Goal: Task Accomplishment & Management: Complete application form

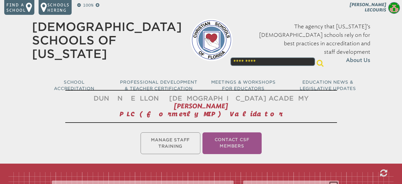
scroll to position [129, 0]
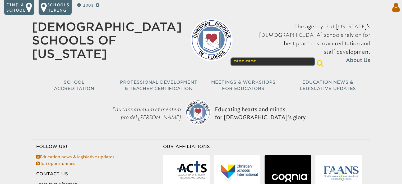
type input "**********"
click at [397, 8] on icon at bounding box center [395, 7] width 10 height 11
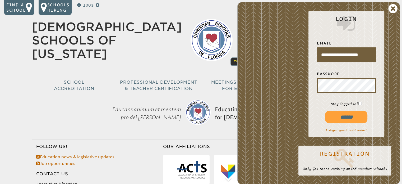
click at [344, 120] on input "******" at bounding box center [346, 116] width 42 height 13
type input "**********"
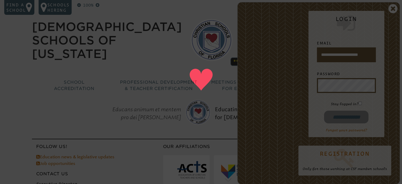
click at [344, 120] on input "**********" at bounding box center [346, 116] width 44 height 13
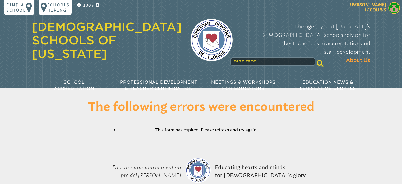
click at [391, 13] on img at bounding box center [394, 8] width 12 height 12
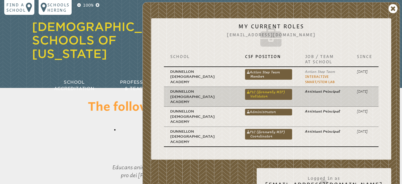
click at [262, 99] on link "PLC (formerly MIP) Validator" at bounding box center [268, 94] width 47 height 11
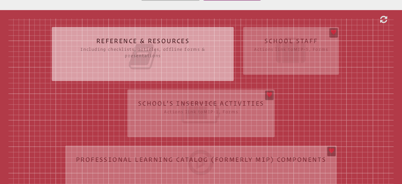
scroll to position [185, 0]
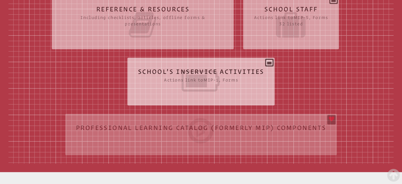
click at [217, 81] on icon at bounding box center [201, 81] width 126 height 30
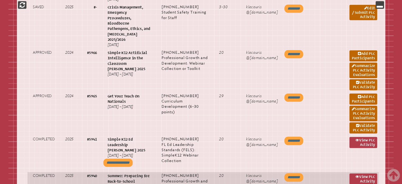
scroll to position [370, 0]
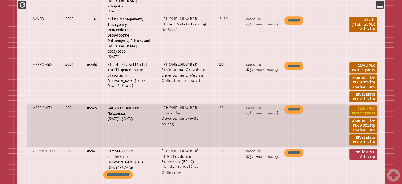
click at [363, 105] on link "Add PLC Participants" at bounding box center [362, 110] width 27 height 11
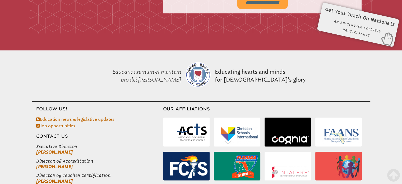
scroll to position [537, 0]
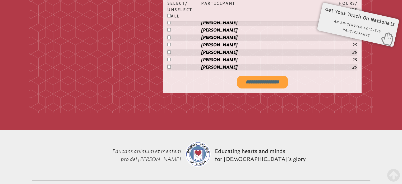
click at [255, 83] on input "**********" at bounding box center [262, 82] width 51 height 13
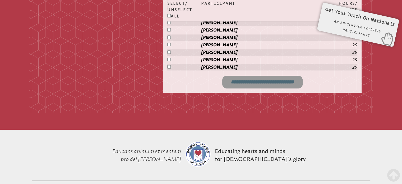
click at [234, 81] on input "**********" at bounding box center [262, 82] width 80 height 13
click at [260, 82] on input "**********" at bounding box center [263, 82] width 68 height 13
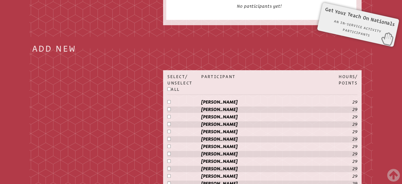
scroll to position [141, 0]
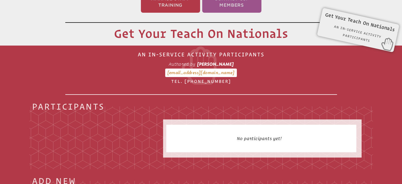
click at [356, 32] on div "Get Your Teach On Nationals An In-Service Activity Participants Form MIP-2 Auth…" at bounding box center [358, 26] width 68 height 21
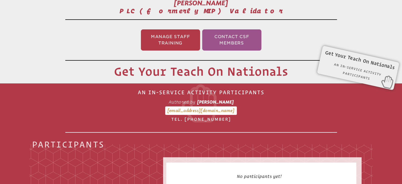
scroll to position [88, 0]
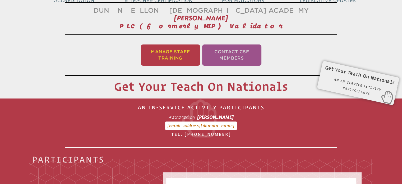
click at [164, 55] on li "Manage Staff Training" at bounding box center [170, 54] width 59 height 21
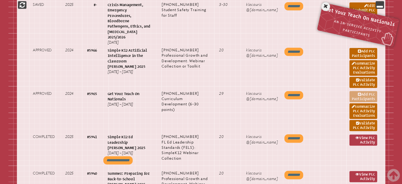
scroll to position [378, 0]
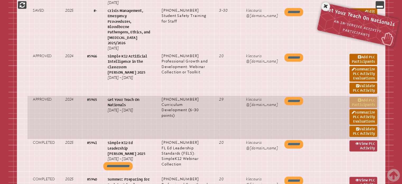
click at [361, 97] on link "Add PLC Participants" at bounding box center [362, 102] width 27 height 11
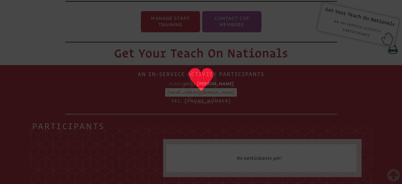
scroll to position [88, 0]
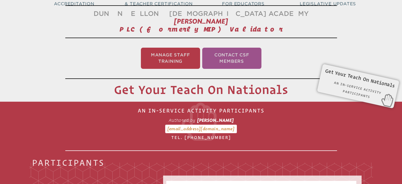
type input "**********"
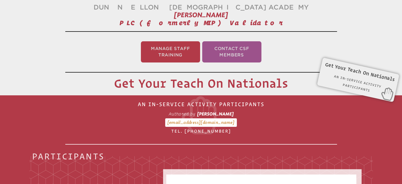
scroll to position [88, 0]
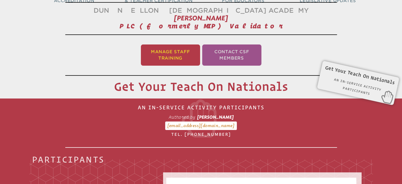
click at [183, 57] on li "Manage Staff Training" at bounding box center [170, 54] width 59 height 21
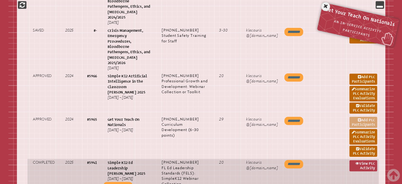
scroll to position [378, 0]
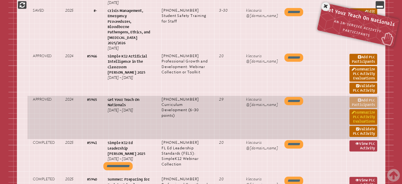
click at [364, 109] on link "Summarize PLC Activity Evaluations" at bounding box center [362, 117] width 27 height 16
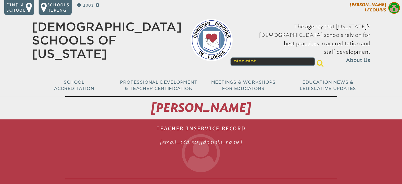
click at [395, 4] on img at bounding box center [394, 8] width 12 height 12
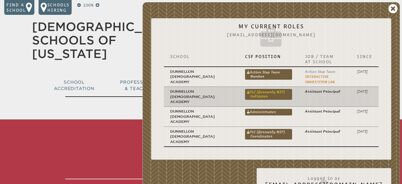
click at [270, 96] on link "PLC (formerly MIP) Validator" at bounding box center [268, 94] width 47 height 11
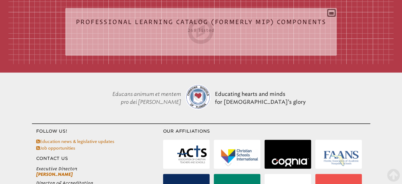
scroll to position [185, 0]
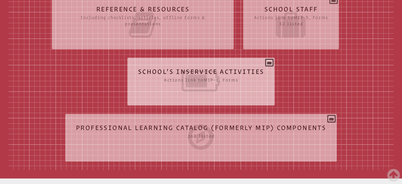
click at [201, 83] on icon at bounding box center [201, 81] width 126 height 30
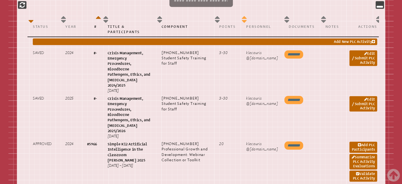
scroll to position [396, 0]
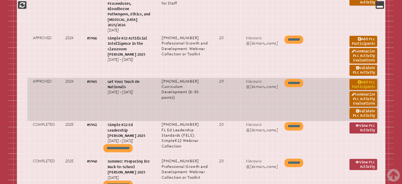
click at [373, 79] on link "Add PLC Participants" at bounding box center [362, 84] width 27 height 11
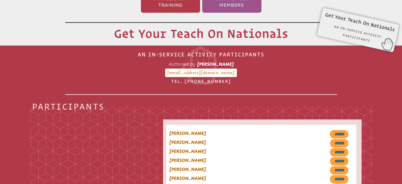
scroll to position [141, 0]
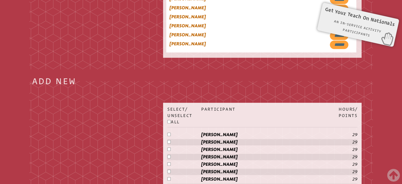
scroll to position [291, 0]
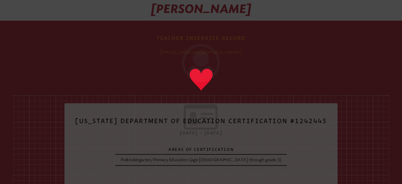
scroll to position [9, 0]
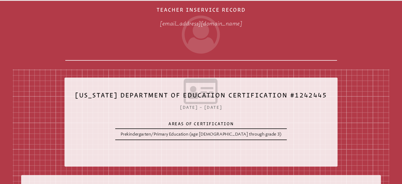
scroll to position [4, 0]
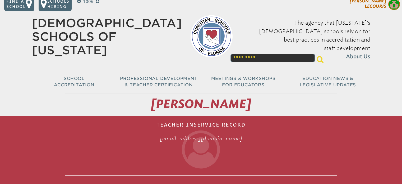
click at [379, 3] on span "[PERSON_NAME]" at bounding box center [368, 3] width 36 height 10
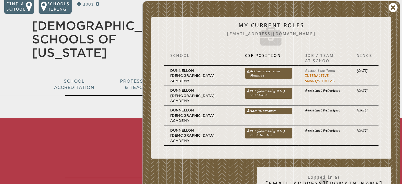
scroll to position [0, 0]
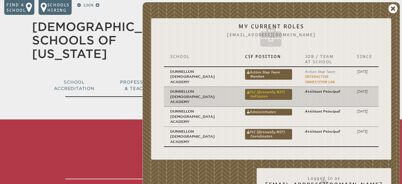
click at [266, 96] on link "PLC (formerly MIP) Validator" at bounding box center [268, 94] width 47 height 11
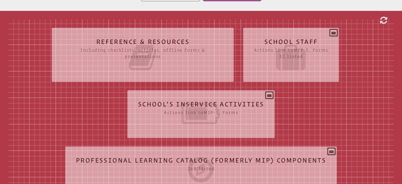
scroll to position [185, 0]
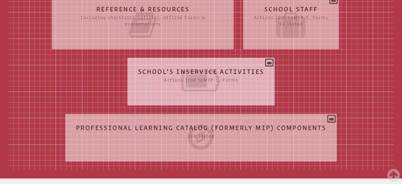
click at [232, 90] on icon at bounding box center [201, 81] width 126 height 30
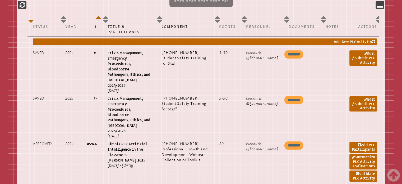
scroll to position [343, 0]
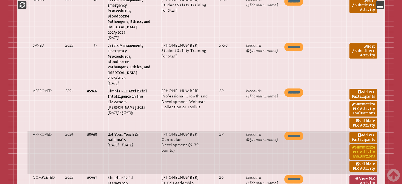
click at [356, 144] on link "Summarize PLC Activity Evaluations" at bounding box center [362, 152] width 27 height 16
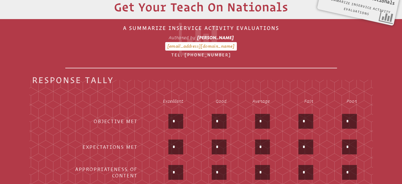
scroll to position [220, 0]
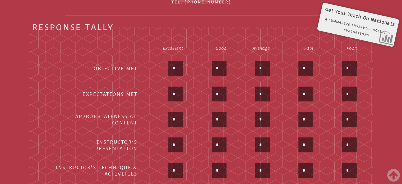
click at [177, 68] on input "*" at bounding box center [175, 68] width 13 height 13
type input "*"
click at [176, 91] on input "*" at bounding box center [175, 93] width 13 height 13
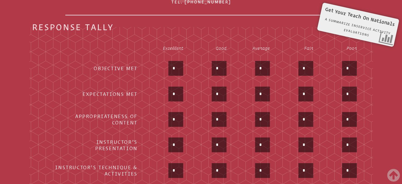
type input "*"
click at [174, 120] on input "*" at bounding box center [175, 119] width 13 height 13
click at [174, 120] on input "**" at bounding box center [175, 119] width 13 height 13
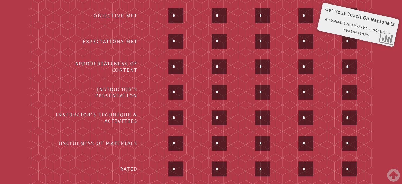
scroll to position [273, 0]
type input "*"
click at [176, 87] on input "*" at bounding box center [175, 91] width 13 height 13
type input "*"
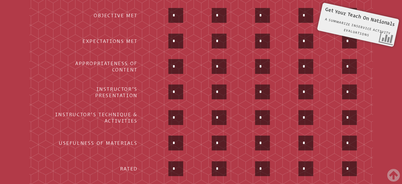
click at [174, 117] on input "*" at bounding box center [175, 117] width 13 height 13
type input "*"
click at [175, 136] on input "*" at bounding box center [175, 142] width 13 height 13
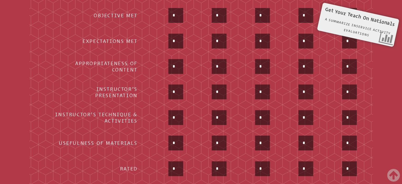
type input "*"
click at [173, 162] on input "*" at bounding box center [175, 168] width 13 height 13
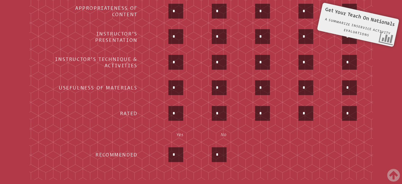
scroll to position [325, 0]
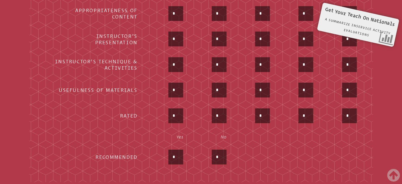
type input "*"
click at [178, 153] on input "*" at bounding box center [175, 156] width 13 height 13
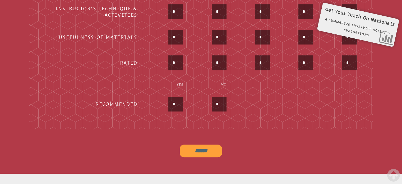
scroll to position [352, 0]
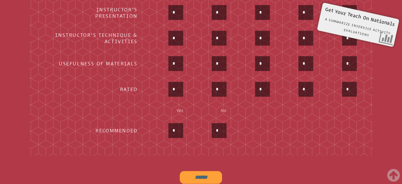
type input "*"
click at [206, 172] on input "******" at bounding box center [201, 177] width 42 height 13
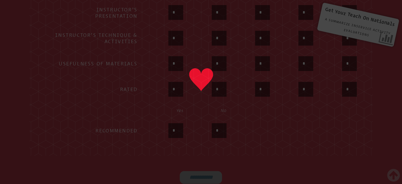
type input "******"
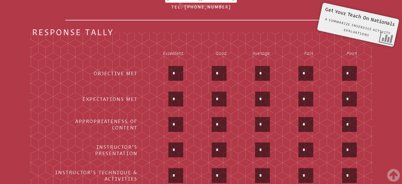
scroll to position [141, 0]
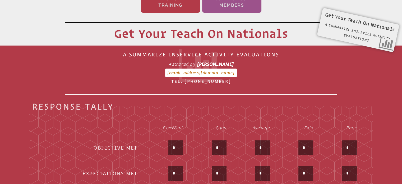
click at [166, 12] on ul "Manage Staff Training Contact CSF Members" at bounding box center [201, 1] width 402 height 23
click at [168, 8] on li "Manage Staff Training" at bounding box center [170, 2] width 59 height 21
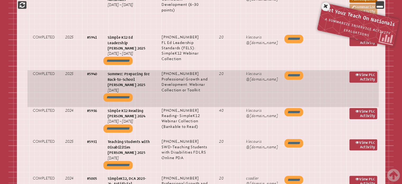
scroll to position [484, 0]
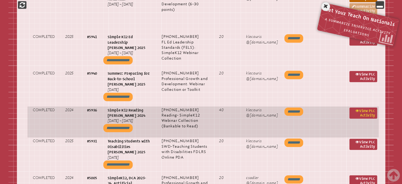
click at [362, 107] on link "View PLC Activity" at bounding box center [362, 112] width 27 height 11
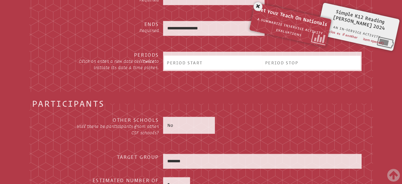
scroll to position [596, 0]
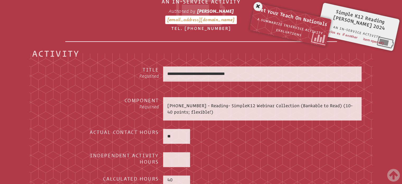
scroll to position [88, 0]
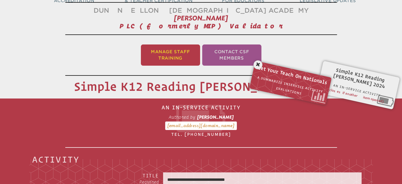
click at [185, 48] on li "Manage Staff Training" at bounding box center [170, 54] width 59 height 21
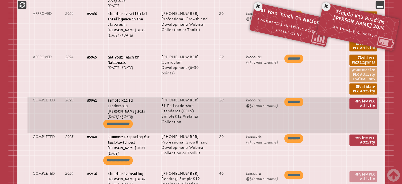
scroll to position [431, 0]
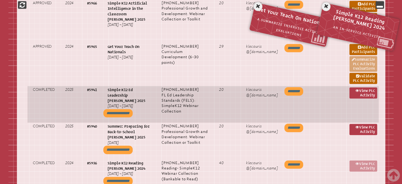
click at [107, 109] on input "**********" at bounding box center [117, 113] width 29 height 8
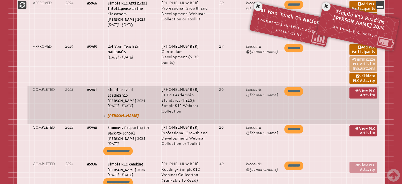
click at [288, 87] on input "*********" at bounding box center [293, 91] width 19 height 8
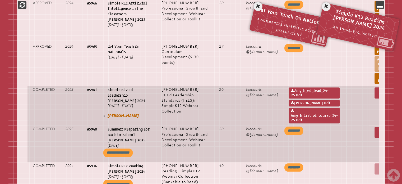
click at [133, 148] on input "**********" at bounding box center [117, 152] width 29 height 8
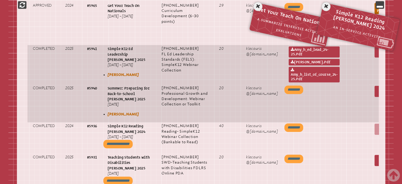
scroll to position [484, 0]
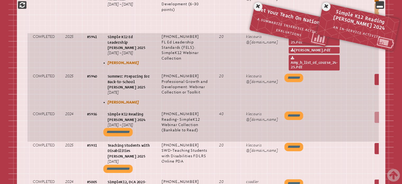
click at [132, 128] on input "**********" at bounding box center [117, 132] width 29 height 8
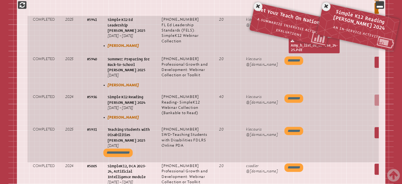
scroll to position [510, 0]
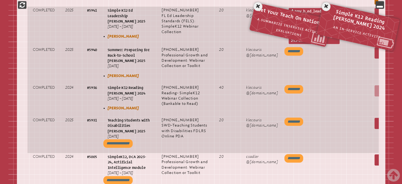
click at [131, 139] on input "**********" at bounding box center [117, 143] width 29 height 8
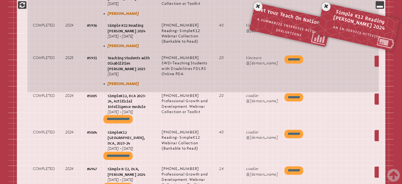
scroll to position [590, 0]
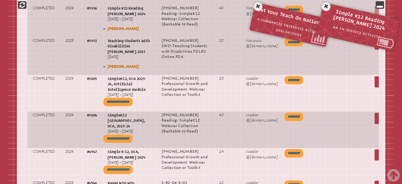
click at [133, 134] on input "**********" at bounding box center [117, 138] width 29 height 8
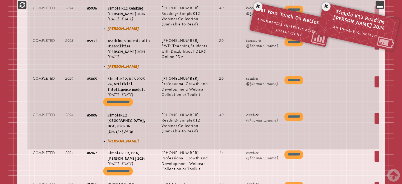
click at [133, 97] on input "**********" at bounding box center [117, 101] width 29 height 8
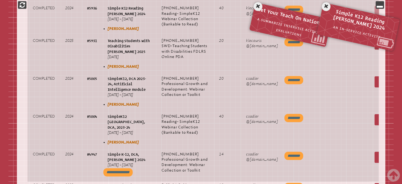
click at [117, 168] on input "**********" at bounding box center [117, 172] width 29 height 8
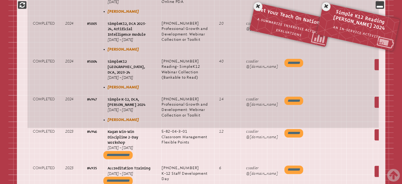
scroll to position [695, 0]
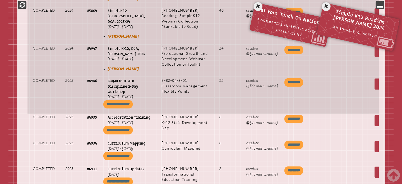
click at [128, 100] on input "**********" at bounding box center [117, 104] width 29 height 8
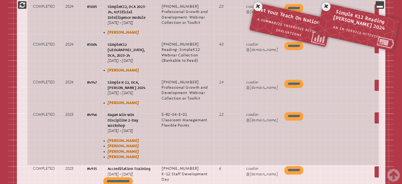
scroll to position [643, 0]
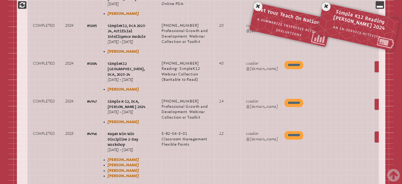
click at [293, 131] on input "*********" at bounding box center [293, 135] width 19 height 8
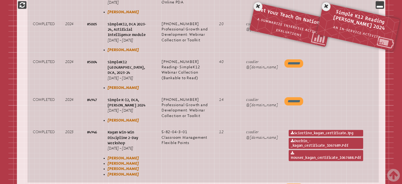
scroll to position [636, 0]
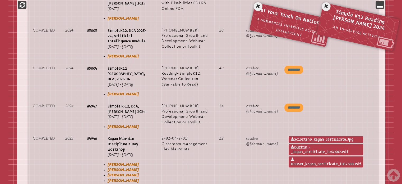
click at [287, 150] on td "sciortino_kagan_certificate.jpg durbin_-_kagan_certificate_1067689.pdf houser_k…" at bounding box center [325, 161] width 85 height 54
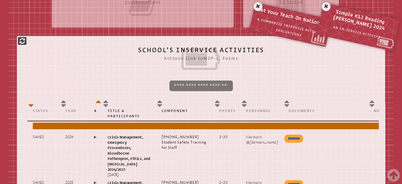
scroll to position [161, 0]
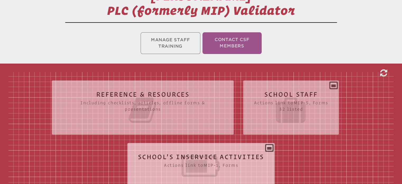
click at [254, 147] on div "School’s Inservice Activities Actions link to mip-1 , Forms Status Year # Title…" at bounding box center [200, 164] width 147 height 35
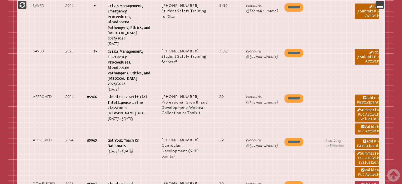
scroll to position [397, 0]
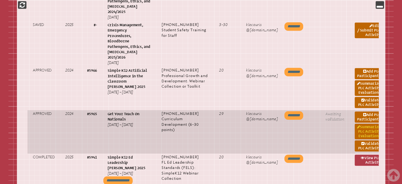
click at [370, 123] on link "Summarize PLC Activity Evaluations" at bounding box center [368, 131] width 27 height 16
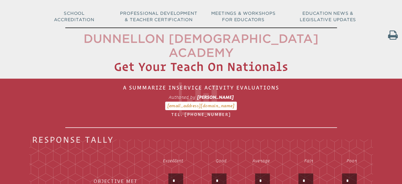
scroll to position [26, 0]
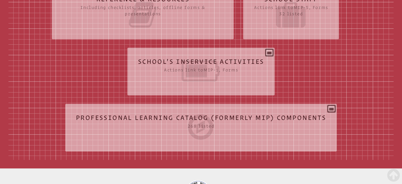
scroll to position [228, 0]
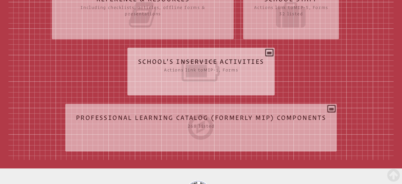
click at [229, 64] on icon at bounding box center [201, 71] width 126 height 30
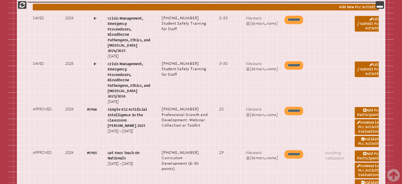
scroll to position [413, 0]
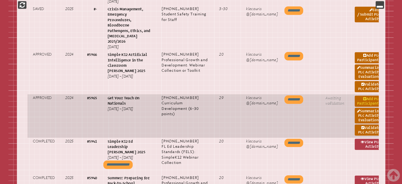
click at [366, 95] on link "Add PLC Participants" at bounding box center [368, 100] width 27 height 11
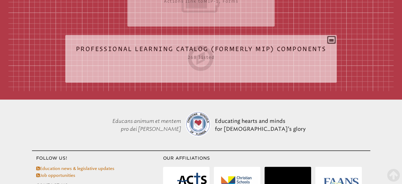
scroll to position [261, 0]
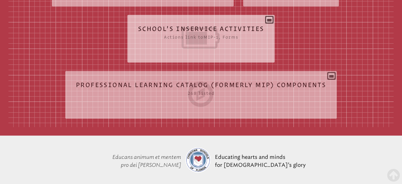
click at [188, 32] on icon at bounding box center [201, 38] width 126 height 30
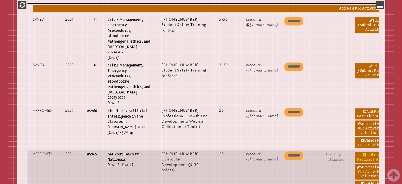
scroll to position [393, 0]
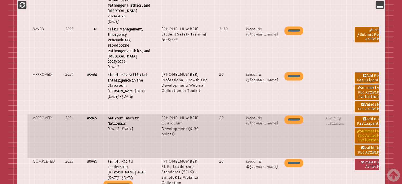
click at [367, 128] on link "Summarize PLC Activity Evaluations" at bounding box center [368, 136] width 27 height 16
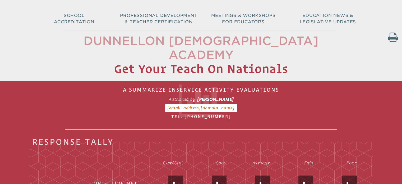
scroll to position [106, 0]
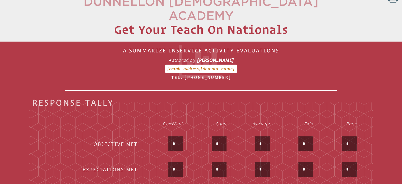
click at [173, 137] on input "*" at bounding box center [175, 143] width 13 height 13
type input "*"
click at [173, 163] on input "*" at bounding box center [175, 169] width 13 height 13
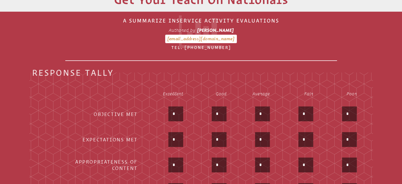
scroll to position [159, 0]
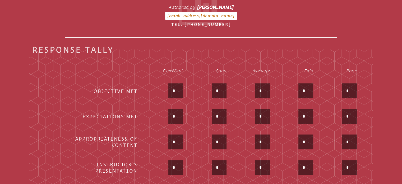
type input "*"
click at [174, 135] on input "*" at bounding box center [175, 141] width 13 height 13
type input "*"
click at [174, 161] on input "*" at bounding box center [175, 167] width 13 height 13
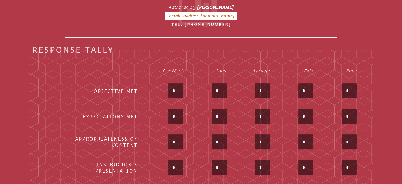
click at [174, 161] on input "*" at bounding box center [175, 167] width 13 height 13
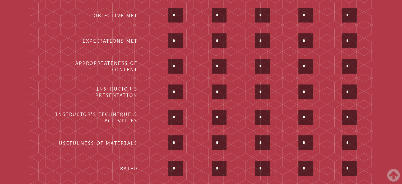
scroll to position [238, 0]
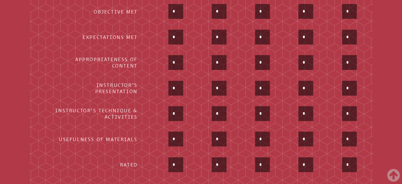
type input "*"
click at [173, 107] on input "*" at bounding box center [175, 113] width 13 height 13
type input "*"
click at [175, 132] on input "*" at bounding box center [175, 138] width 13 height 13
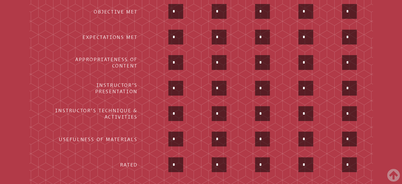
click at [175, 132] on input "*" at bounding box center [175, 138] width 13 height 13
type input "*"
click at [175, 158] on input "*" at bounding box center [175, 164] width 13 height 13
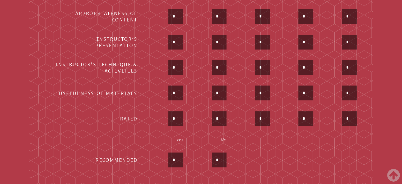
scroll to position [291, 0]
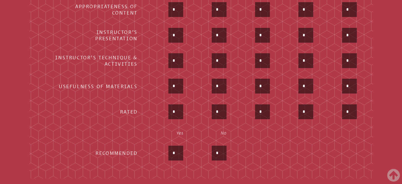
type input "*"
click at [175, 146] on input "*" at bounding box center [175, 152] width 13 height 13
type input "*"
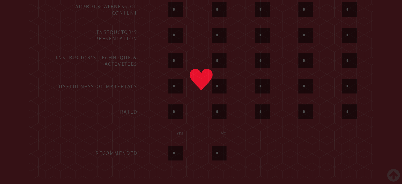
type input "******"
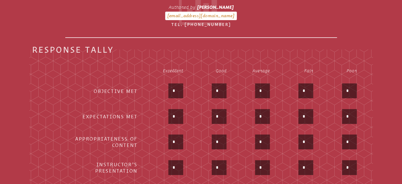
scroll to position [26, 0]
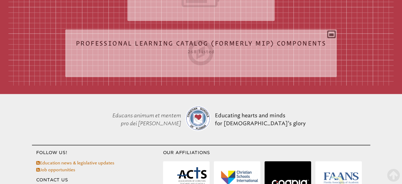
scroll to position [261, 0]
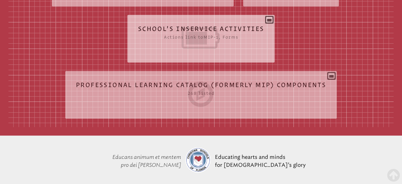
click at [221, 29] on icon at bounding box center [201, 38] width 126 height 30
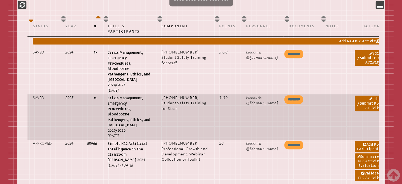
scroll to position [367, 0]
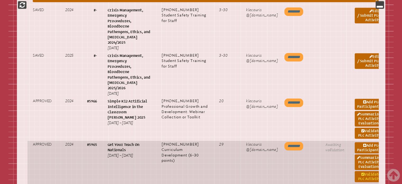
click at [367, 171] on link "Validate PLC Activity" at bounding box center [368, 176] width 27 height 11
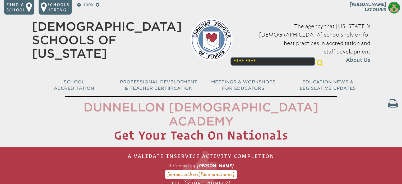
scroll to position [132, 0]
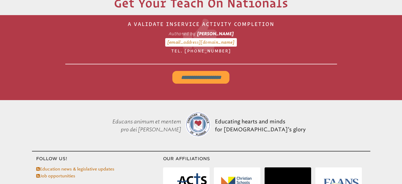
click at [216, 71] on input "**********" at bounding box center [200, 77] width 57 height 13
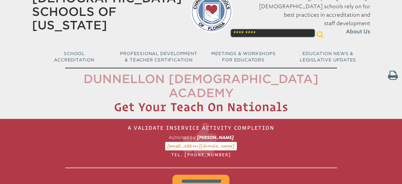
scroll to position [26, 0]
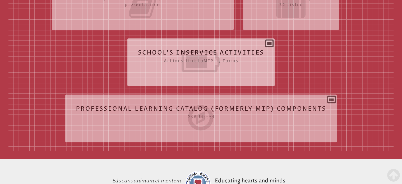
scroll to position [228, 0]
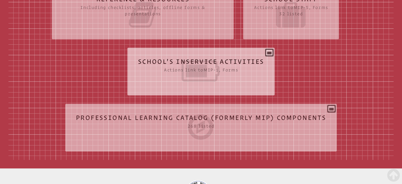
click at [207, 56] on icon at bounding box center [201, 71] width 126 height 30
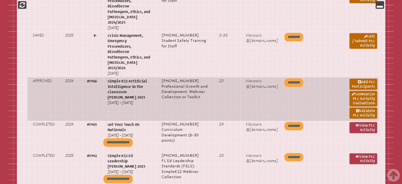
scroll to position [360, 0]
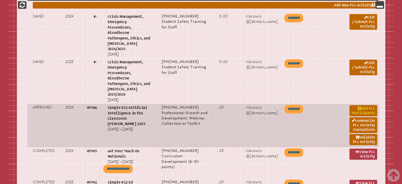
click at [360, 105] on link "Add PLC Participants" at bounding box center [362, 110] width 27 height 11
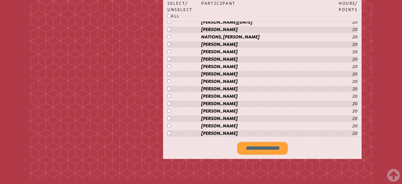
scroll to position [502, 0]
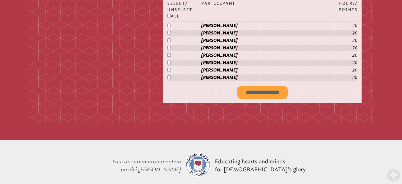
click at [246, 86] on input "**********" at bounding box center [262, 92] width 51 height 13
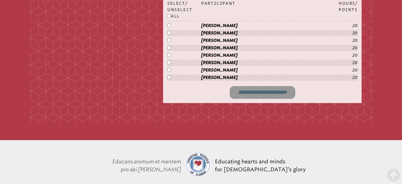
type input "**********"
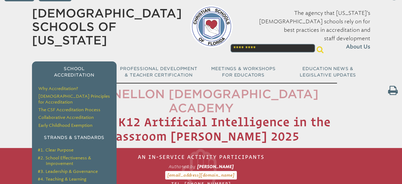
scroll to position [26, 0]
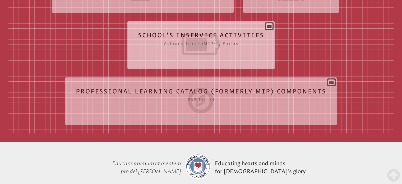
click at [220, 34] on icon at bounding box center [201, 45] width 126 height 30
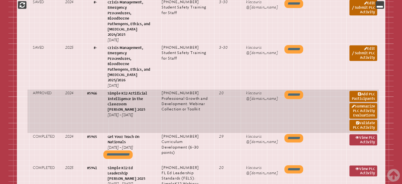
scroll to position [387, 0]
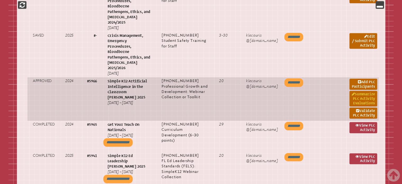
click at [364, 91] on link "Summarize PLC Activity Evaluations" at bounding box center [362, 99] width 27 height 16
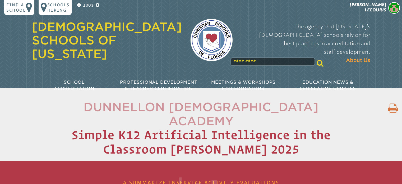
type input "*"
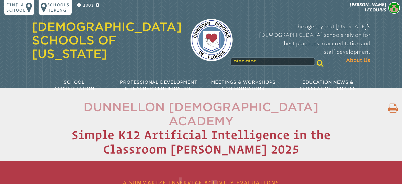
type input "*"
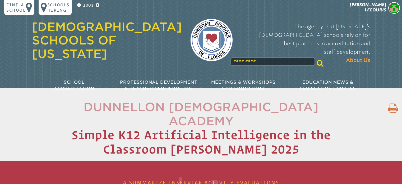
type input "*"
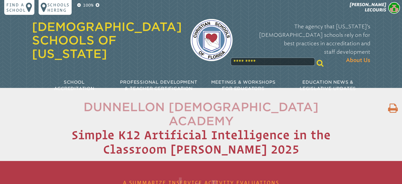
type input "*"
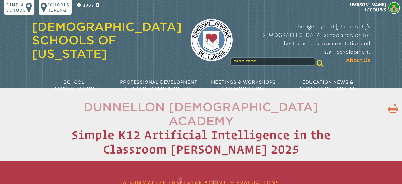
type input "*"
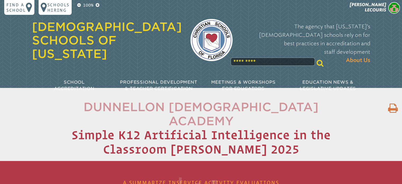
type input "*"
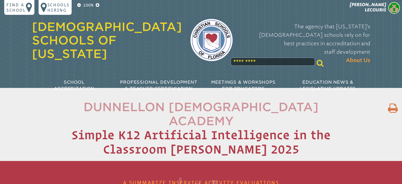
type input "*"
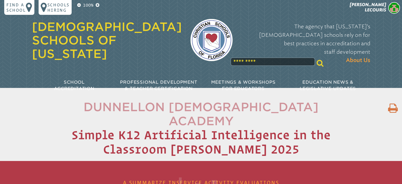
type input "*"
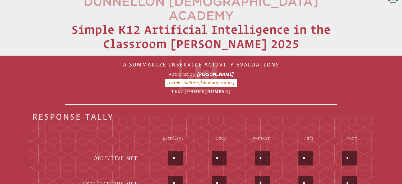
scroll to position [132, 0]
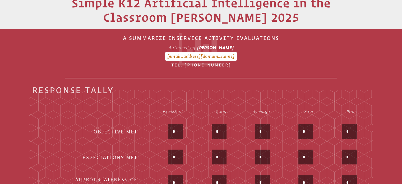
click at [175, 125] on input "*" at bounding box center [175, 131] width 13 height 13
type input "*"
click at [173, 150] on input "*" at bounding box center [175, 156] width 13 height 13
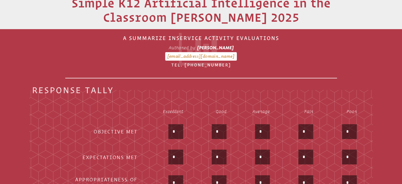
type input "*"
click at [172, 176] on input "*" at bounding box center [175, 182] width 13 height 13
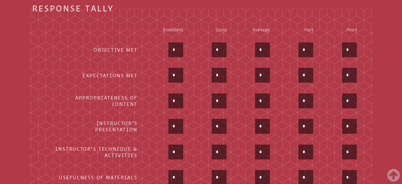
scroll to position [238, 0]
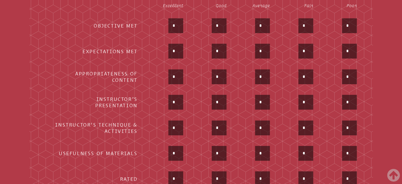
type input "*"
click at [175, 96] on input "*" at bounding box center [175, 102] width 13 height 13
type input "*"
click at [175, 121] on input "*" at bounding box center [175, 127] width 13 height 13
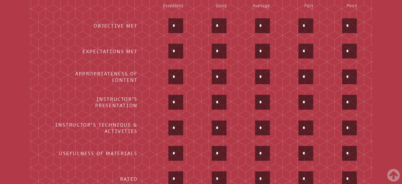
click at [175, 121] on input "*" at bounding box center [175, 127] width 13 height 13
type input "*"
click at [175, 147] on input "*" at bounding box center [175, 153] width 13 height 13
type input "*"
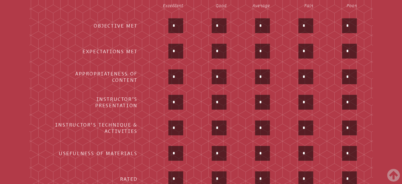
click at [174, 172] on input "*" at bounding box center [175, 178] width 13 height 13
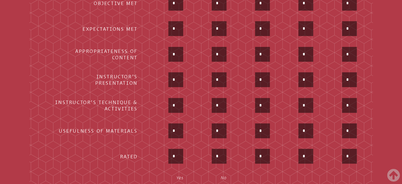
scroll to position [291, 0]
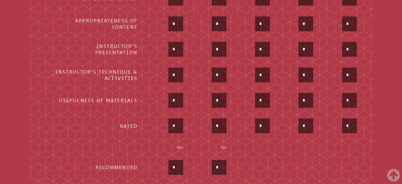
type input "*"
click at [178, 161] on input "*" at bounding box center [175, 167] width 13 height 13
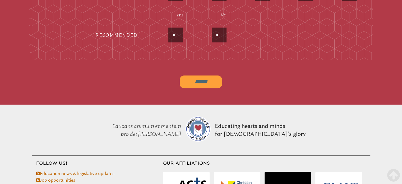
type input "*"
click at [208, 75] on input "******" at bounding box center [201, 81] width 42 height 13
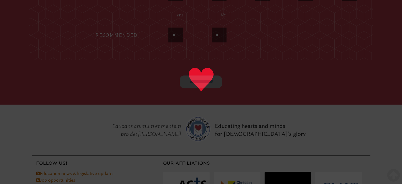
type input "******"
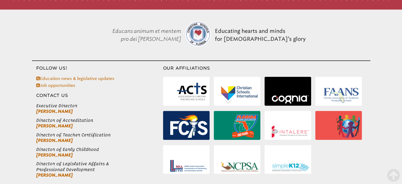
scroll to position [393, 0]
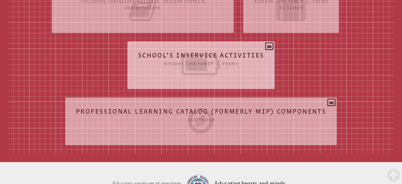
click at [177, 50] on icon at bounding box center [201, 65] width 126 height 30
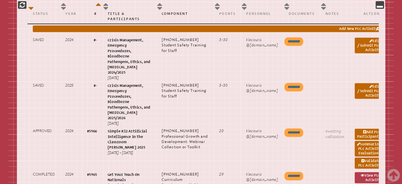
scroll to position [367, 0]
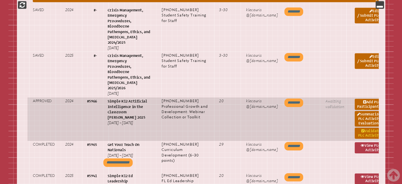
click at [360, 127] on link "Validate PLC Activity" at bounding box center [368, 132] width 27 height 11
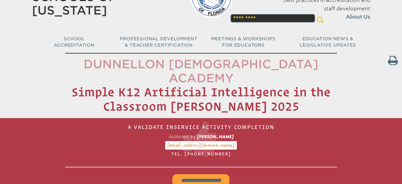
scroll to position [106, 0]
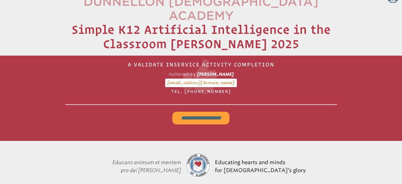
click at [198, 111] on input "**********" at bounding box center [200, 117] width 57 height 13
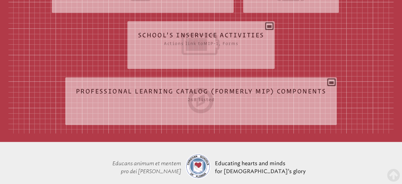
scroll to position [175, 0]
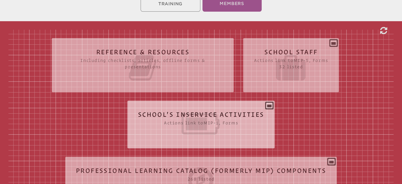
click at [217, 112] on icon at bounding box center [201, 124] width 126 height 30
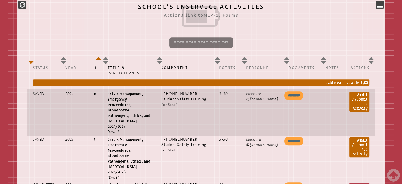
scroll to position [308, 0]
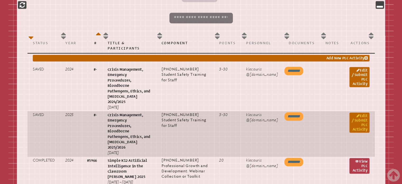
click at [362, 112] on link "Edit / Submit PLC Activity" at bounding box center [359, 122] width 20 height 20
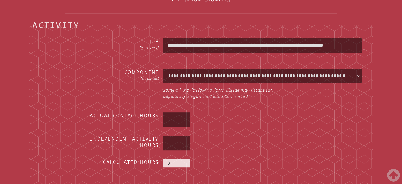
scroll to position [132, 0]
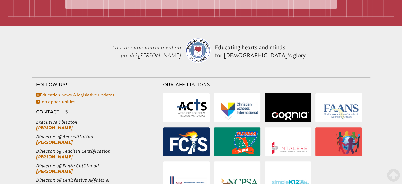
scroll to position [235, 0]
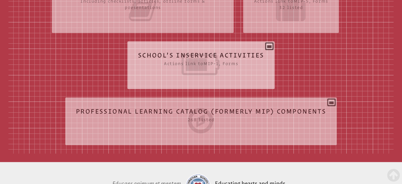
click at [230, 56] on icon at bounding box center [201, 65] width 126 height 30
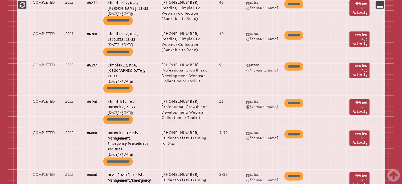
scroll to position [1552, 0]
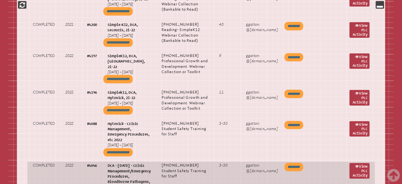
click at [123, 162] on p "DCA - 01/04/2022 - Crisis Management/Emergency Procedures, Bloodborne Pathogens…" at bounding box center [129, 183] width 43 height 43
click at [364, 163] on link "View PLC Activity" at bounding box center [359, 171] width 20 height 16
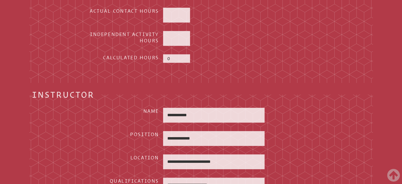
scroll to position [159, 0]
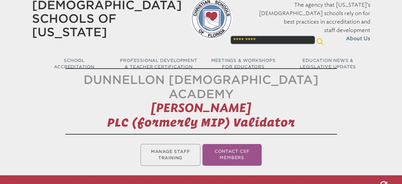
scroll to position [132, 0]
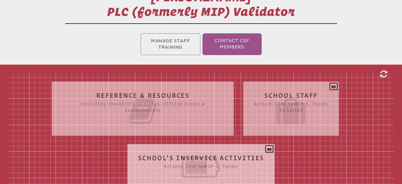
click at [235, 152] on icon at bounding box center [201, 167] width 126 height 30
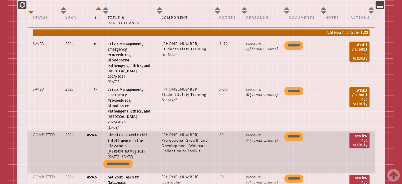
scroll to position [317, 0]
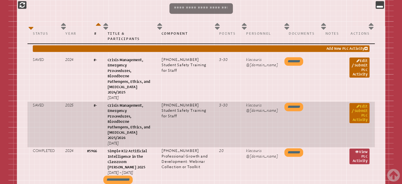
click at [361, 103] on link "Edit / Submit PLC Activity" at bounding box center [359, 113] width 20 height 20
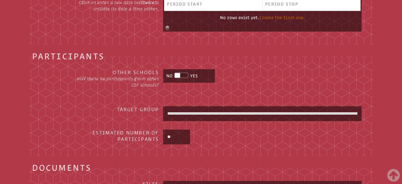
scroll to position [687, 0]
